Goal: Find specific page/section: Find specific page/section

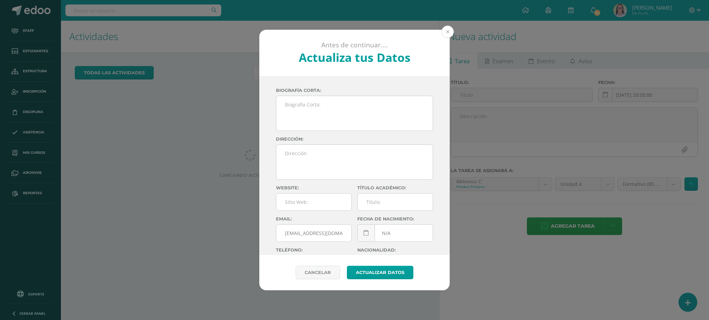
click at [366, 32] on button at bounding box center [447, 32] width 12 height 12
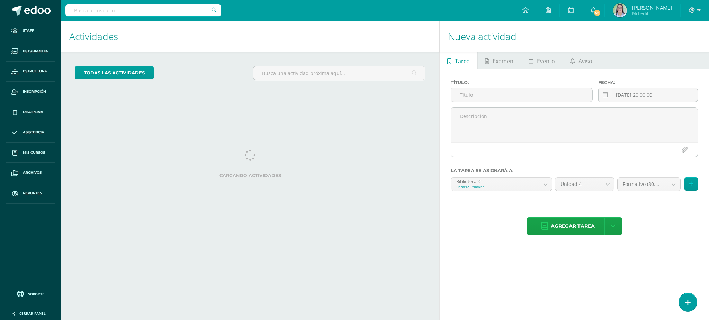
click at [183, 10] on input "text" at bounding box center [143, 10] width 156 height 12
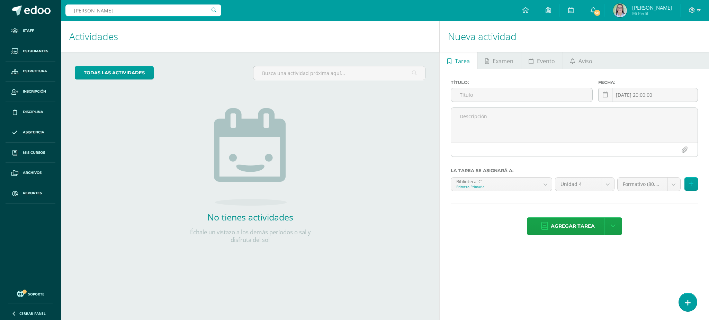
type input "fátima chinchi"
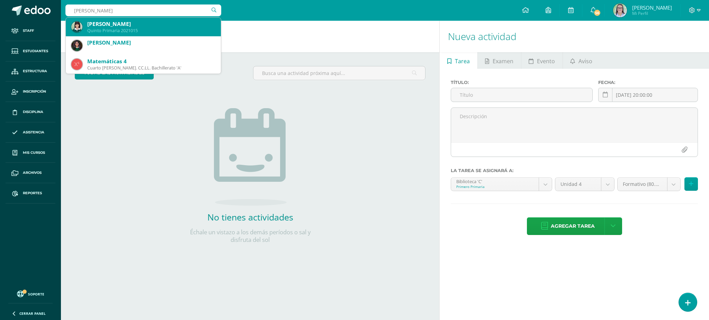
click at [131, 22] on div "Fátima Juliet Chinchilla Argueta" at bounding box center [151, 23] width 128 height 7
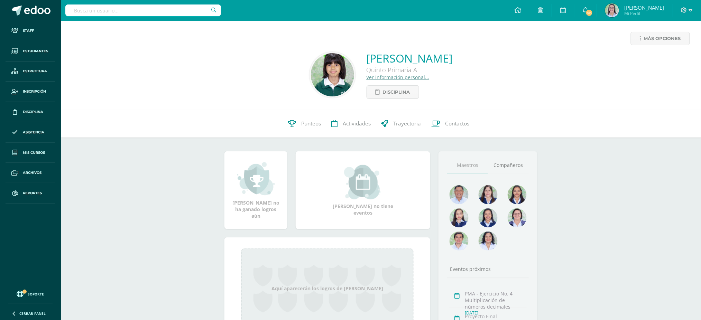
click at [194, 14] on input "text" at bounding box center [143, 10] width 156 height 12
type input "zoe figueroa"
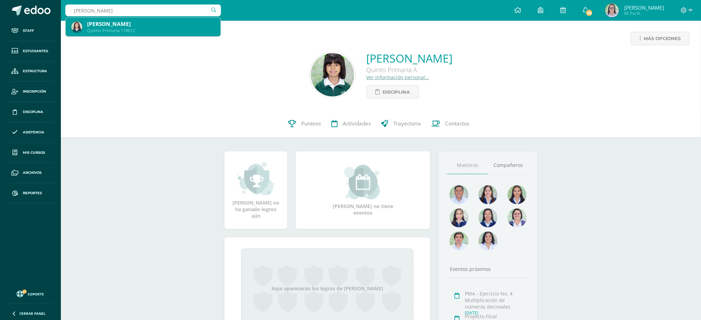
click at [173, 24] on div "Zoe Nataly Figueroa Avila" at bounding box center [151, 23] width 128 height 7
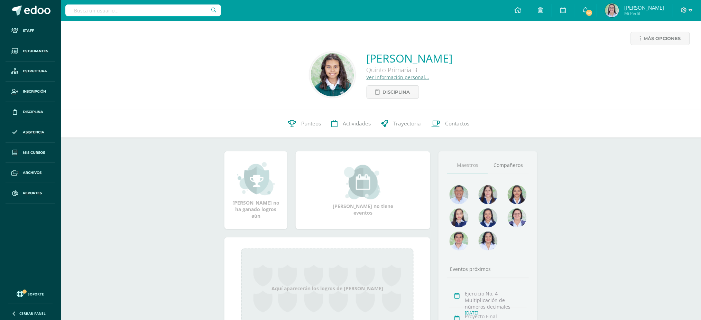
click at [205, 11] on input "text" at bounding box center [143, 10] width 156 height 12
type input "marcela brion"
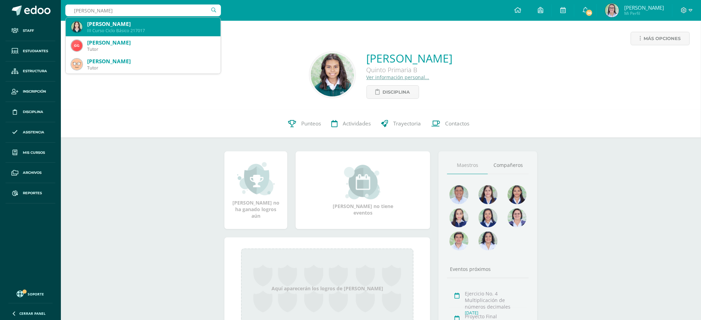
click at [117, 28] on div "III Curso Ciclo Básico 217017" at bounding box center [151, 31] width 128 height 6
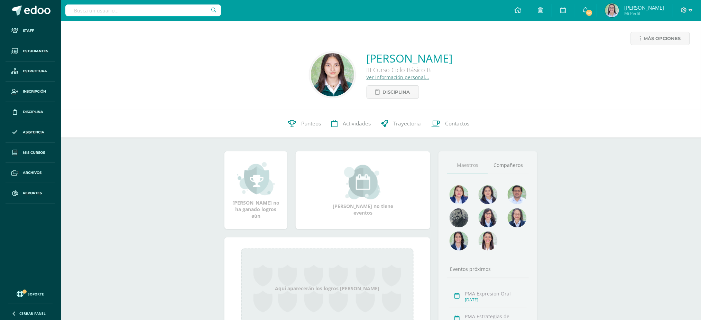
click at [186, 9] on input "text" at bounding box center [143, 10] width 156 height 12
type input "josé javier"
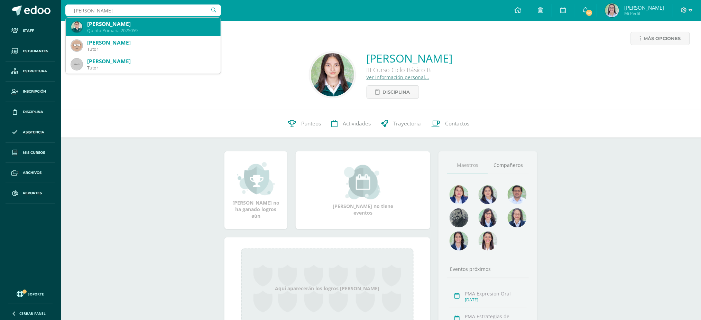
click at [153, 28] on div "Quinto Primaria 2025059" at bounding box center [151, 31] width 128 height 6
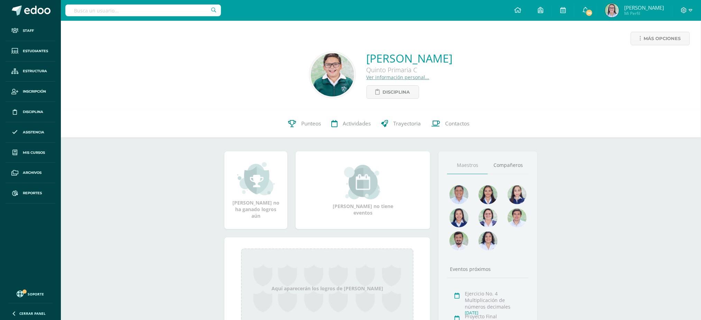
click at [176, 11] on input "text" at bounding box center [143, 10] width 156 height 12
type input "adriana chuluc"
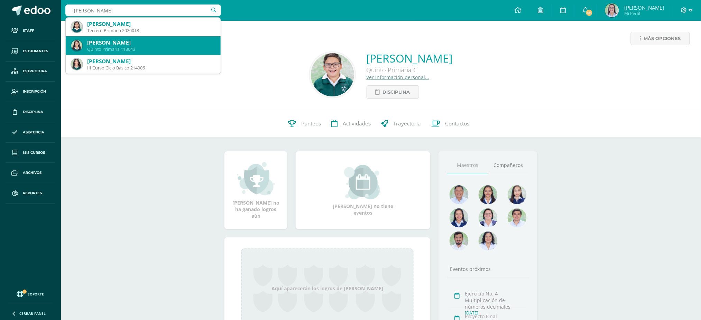
click at [156, 48] on div "Quinto Primaria 118043" at bounding box center [151, 49] width 128 height 6
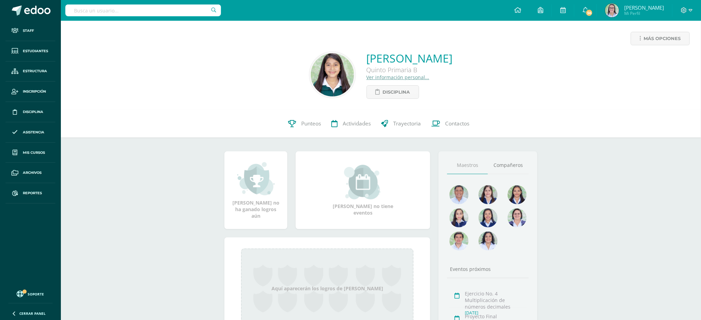
click at [143, 12] on input "text" at bounding box center [143, 10] width 156 height 12
type input "[PERSON_NAME]"
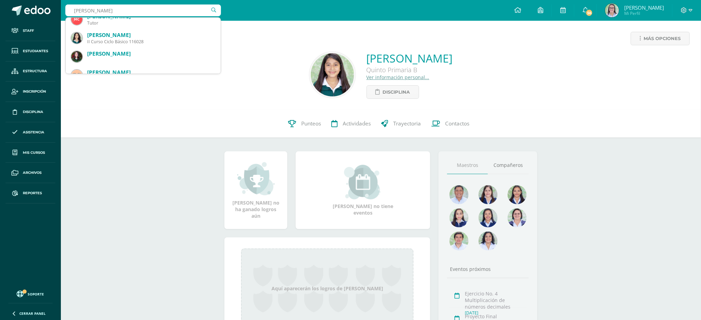
scroll to position [46, 0]
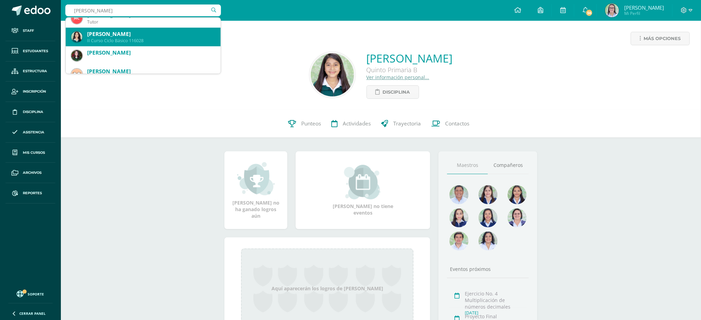
click at [140, 38] on div "II Curso Ciclo Básico 116028" at bounding box center [151, 41] width 128 height 6
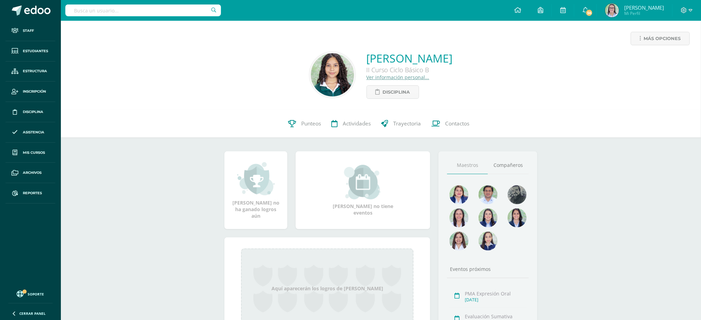
click at [151, 6] on input "text" at bounding box center [143, 10] width 156 height 12
type input "dulce maria gar"
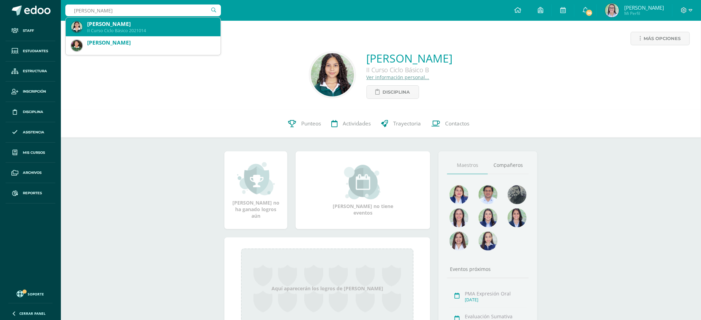
click at [139, 25] on div "Dulce María García Amado" at bounding box center [151, 23] width 128 height 7
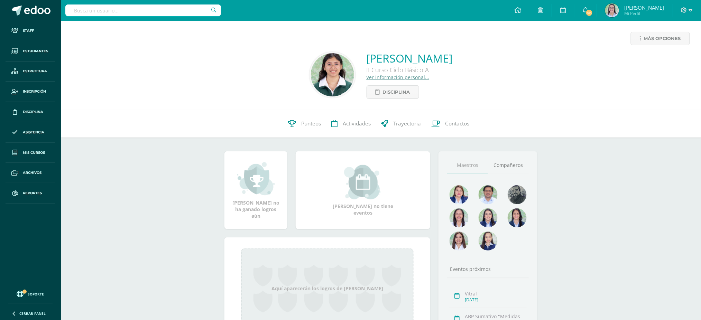
click at [146, 12] on input "text" at bounding box center [143, 10] width 156 height 12
type input "jimena oroz"
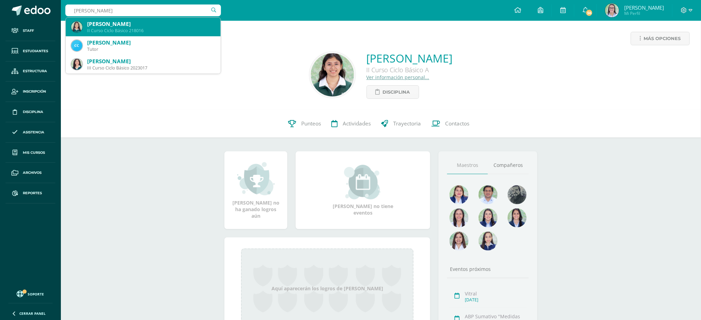
click at [147, 27] on div "[PERSON_NAME]" at bounding box center [151, 23] width 128 height 7
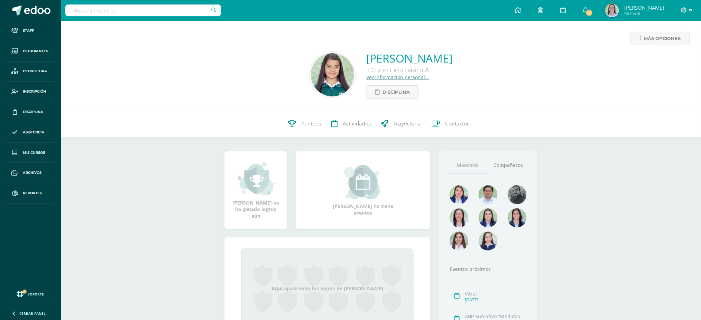
click at [165, 11] on input "text" at bounding box center [143, 10] width 156 height 12
type input "[PERSON_NAME]"
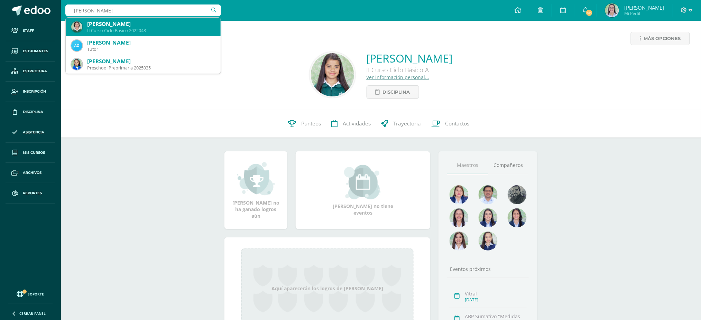
click at [172, 30] on div "II Curso Ciclo Básico 2022048" at bounding box center [151, 31] width 128 height 6
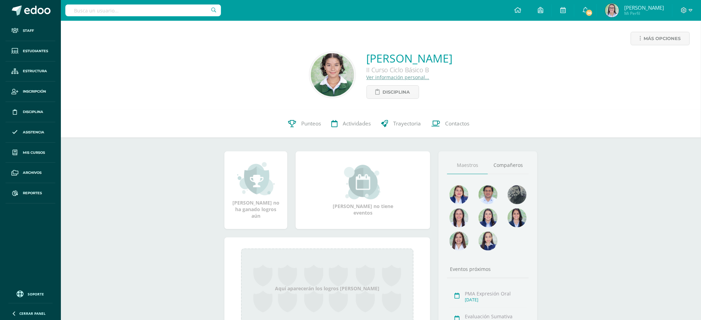
click at [168, 11] on input "text" at bounding box center [143, 10] width 156 height 12
type input "kamila herrera"
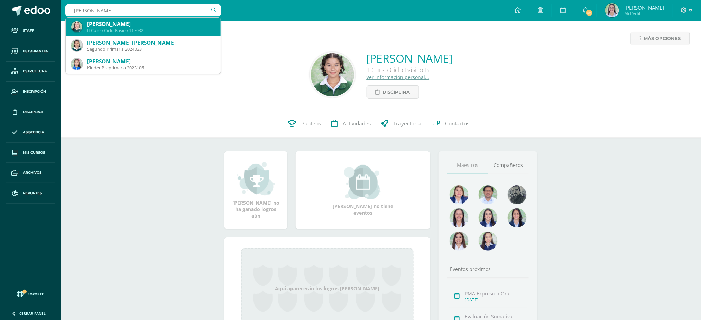
click at [156, 26] on div "Kamila Herrera Melgar" at bounding box center [151, 23] width 128 height 7
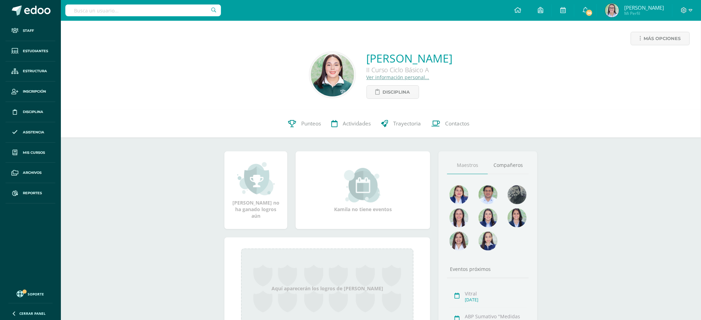
click at [161, 6] on input "text" at bounding box center [143, 10] width 156 height 12
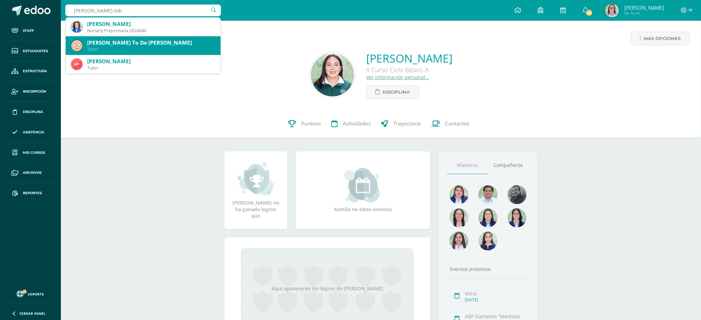
type input "giulliana toba"
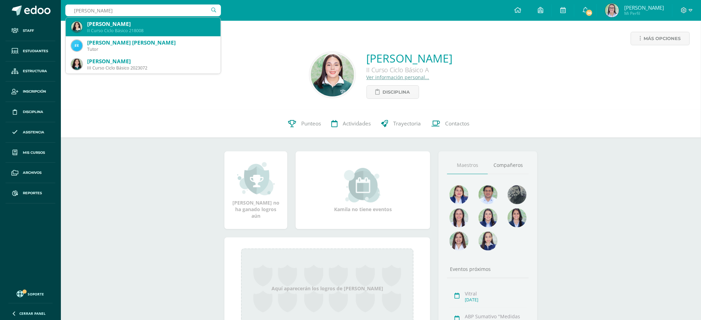
click at [179, 30] on div "II Curso Ciclo Básico 218008" at bounding box center [151, 31] width 128 height 6
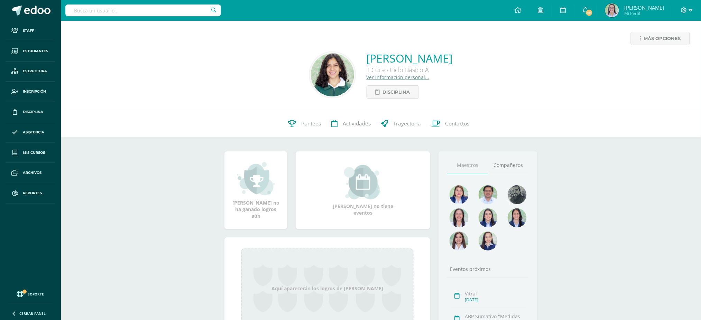
click at [176, 11] on input "text" at bounding box center [143, 10] width 156 height 12
type input "carmina"
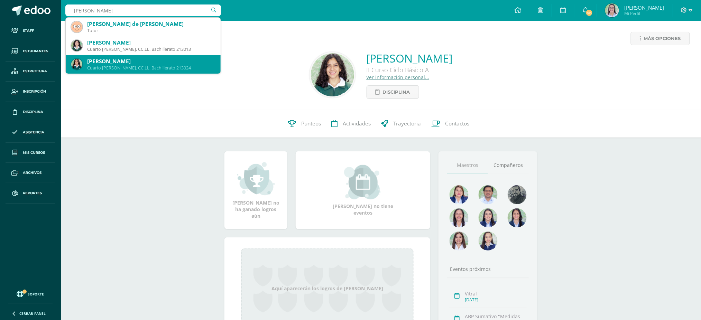
click at [160, 65] on div "Cuarto Bach. CC.LL. Bachillerato 213024" at bounding box center [151, 68] width 128 height 6
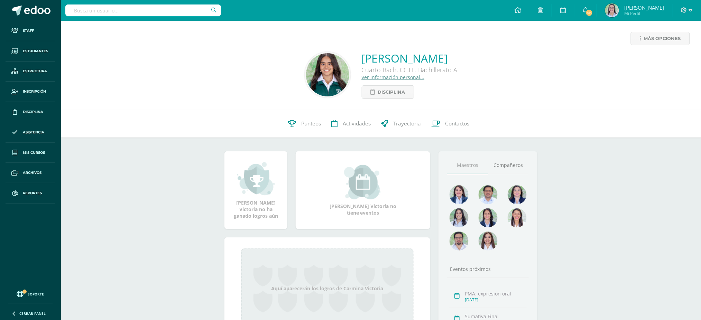
click at [148, 9] on input "text" at bounding box center [143, 10] width 156 height 12
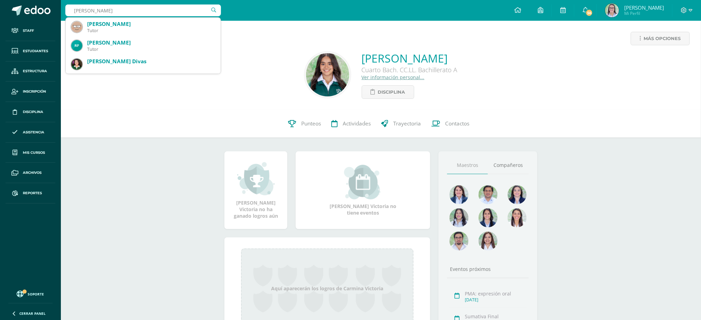
click at [163, 14] on input "paola" at bounding box center [143, 10] width 156 height 12
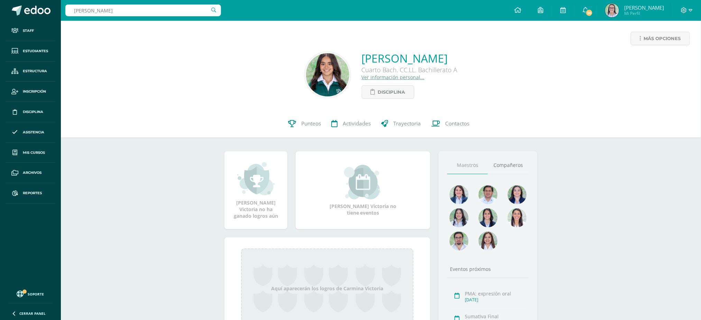
type input "paola alvar"
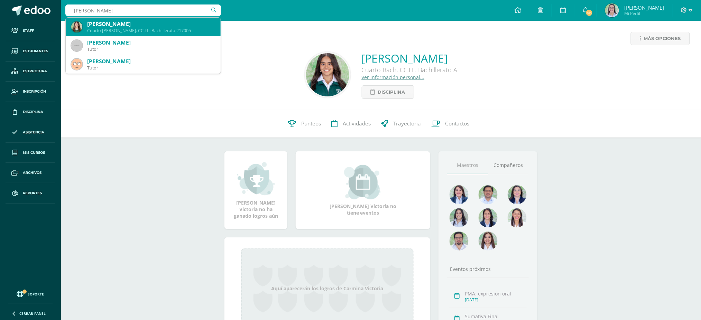
click at [151, 27] on div "[PERSON_NAME]" at bounding box center [151, 23] width 128 height 7
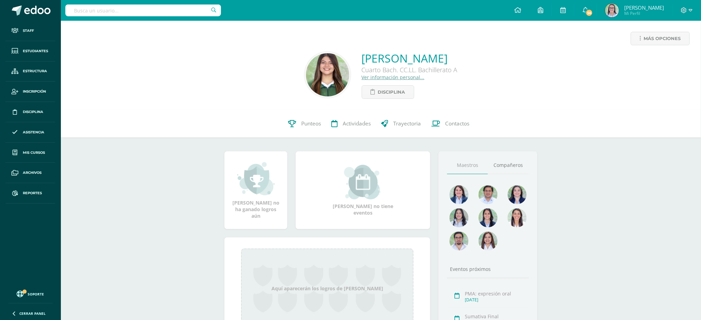
click at [172, 13] on input "text" at bounding box center [143, 10] width 156 height 12
click at [134, 13] on input "text" at bounding box center [143, 10] width 156 height 12
type input "celeste gon"
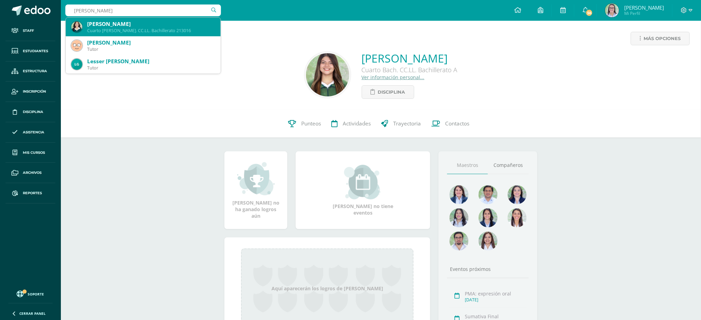
click at [135, 25] on div "María Celeste González León" at bounding box center [151, 23] width 128 height 7
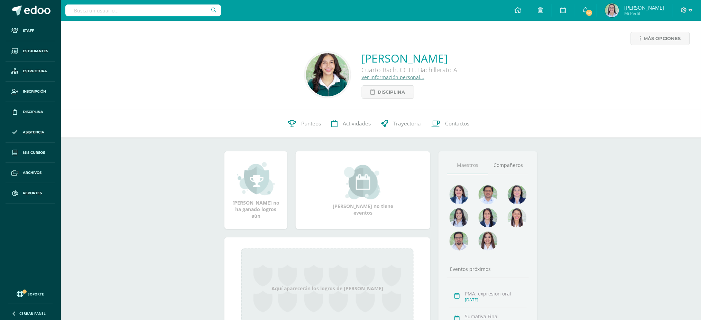
click at [161, 11] on input "text" at bounding box center [143, 10] width 156 height 12
type input "[PERSON_NAME]"
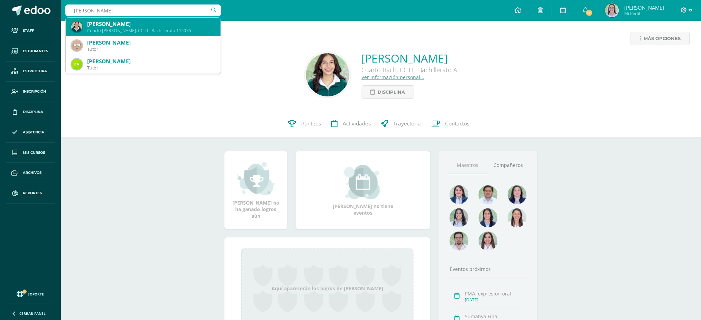
click at [185, 25] on div "Elena María Valle Barrientos" at bounding box center [151, 23] width 128 height 7
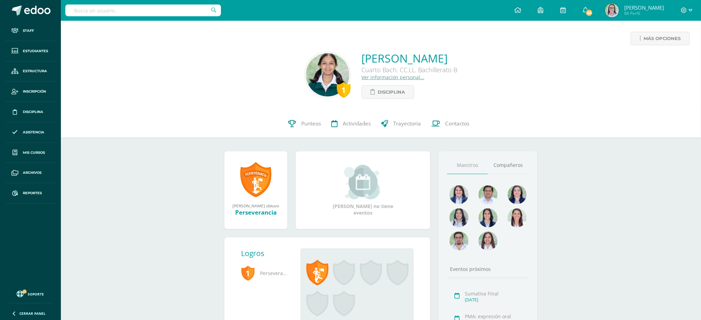
click at [198, 11] on input "text" at bounding box center [143, 10] width 156 height 12
type input "pilar salazar"
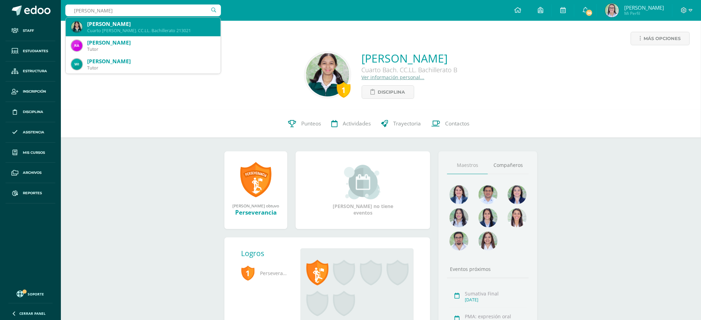
click at [150, 28] on div "Cuarto Bach. CC.LL. Bachillerato 213021" at bounding box center [151, 31] width 128 height 6
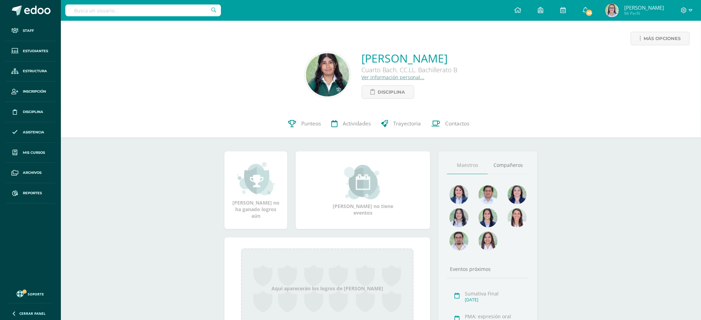
click at [95, 11] on input "text" at bounding box center [143, 10] width 156 height 12
type input "kristel moral"
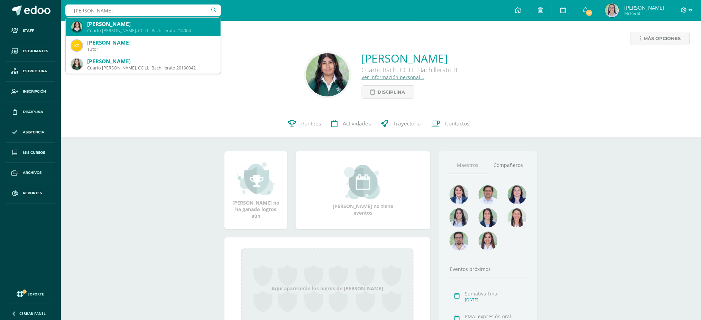
click at [95, 27] on div "Kristel Samantha Morales Blanco" at bounding box center [151, 23] width 128 height 7
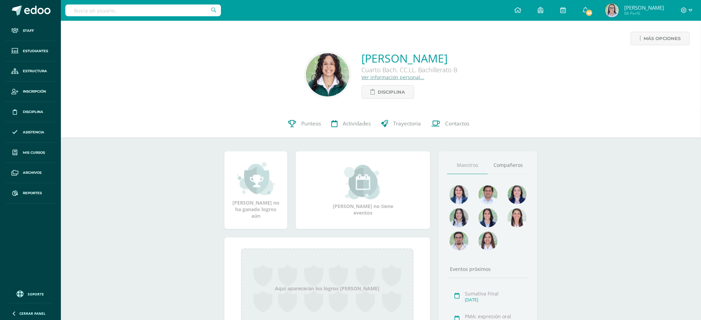
click at [198, 10] on input "text" at bounding box center [143, 10] width 156 height 12
type input "Estefanía barrera"
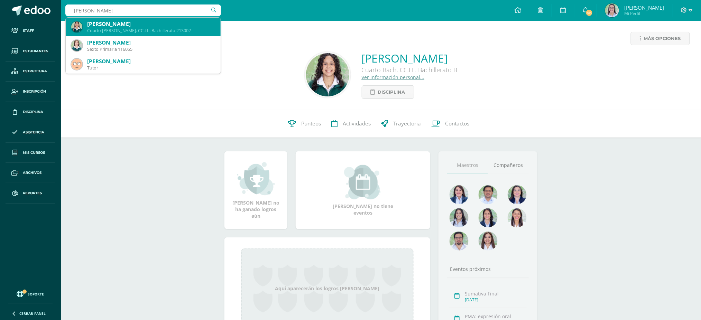
click at [150, 26] on div "[PERSON_NAME]" at bounding box center [151, 23] width 128 height 7
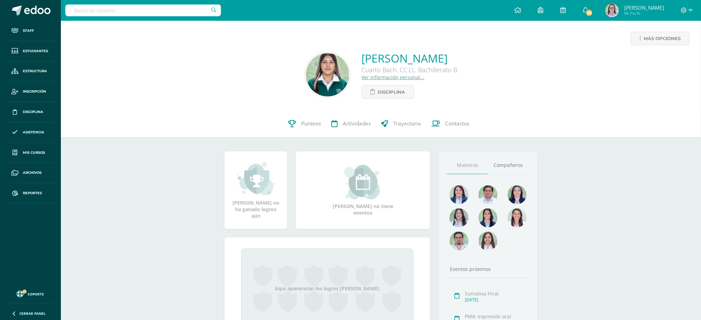
click at [563, 49] on div "Más opciones" at bounding box center [381, 41] width 630 height 19
